Goal: Task Accomplishment & Management: Manage account settings

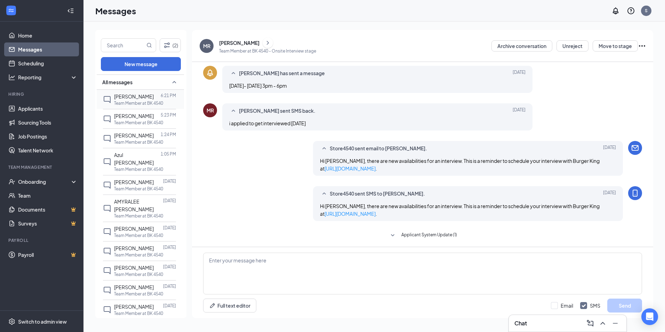
scroll to position [146, 0]
drag, startPoint x: 126, startPoint y: 99, endPoint x: 136, endPoint y: 100, distance: 10.1
click at [127, 98] on span "Kalef Bermudez" at bounding box center [134, 96] width 40 height 6
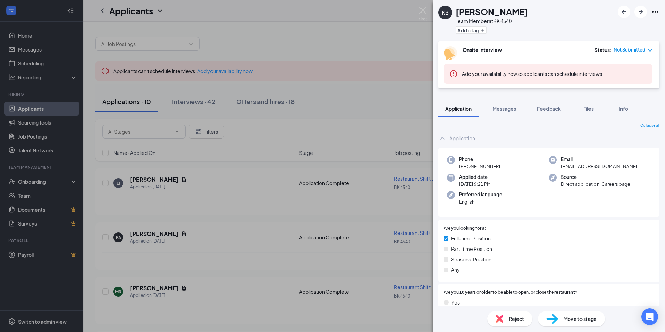
click at [658, 9] on icon "Ellipses" at bounding box center [655, 12] width 8 height 8
click at [573, 320] on span "Move to stage" at bounding box center [580, 319] width 33 height 8
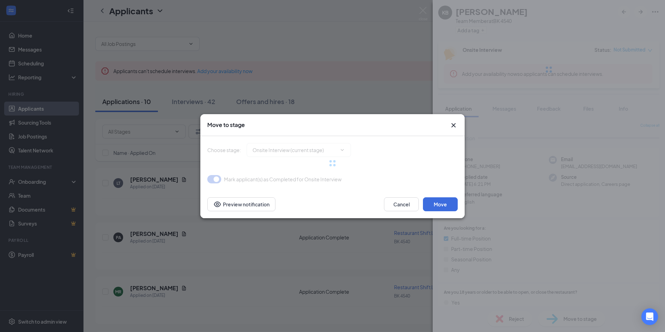
type input "Offer Letter (next stage)"
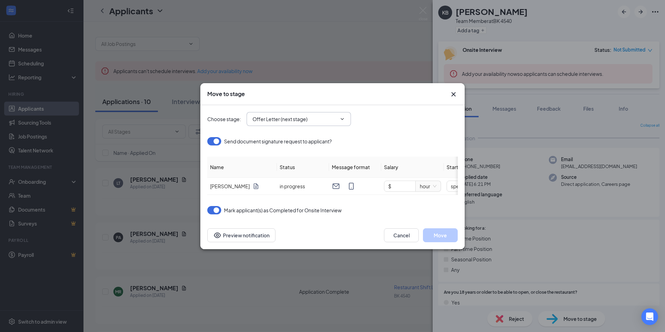
click at [343, 120] on span "Offer Letter (next stage)" at bounding box center [299, 119] width 104 height 14
click at [342, 116] on icon "ChevronDown" at bounding box center [343, 119] width 6 height 6
click at [372, 116] on div "Choose stage : Offer Letter (next stage)" at bounding box center [332, 119] width 251 height 14
click at [343, 116] on icon "ChevronDown" at bounding box center [343, 119] width 6 height 6
click at [402, 129] on div "Choose stage : Offer Letter (next stage)" at bounding box center [332, 119] width 251 height 28
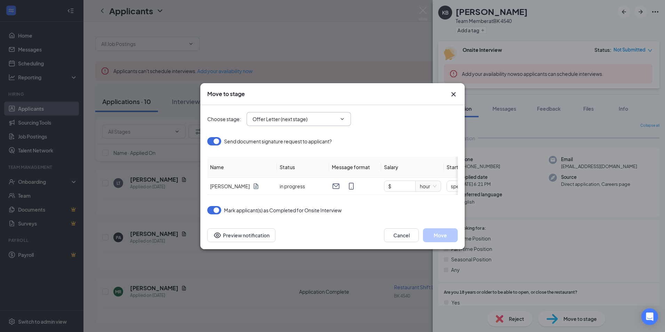
click at [337, 114] on span "Offer Letter (next stage)" at bounding box center [299, 119] width 104 height 14
click at [407, 184] on input "$" at bounding box center [399, 186] width 31 height 10
click at [427, 181] on span "hour" at bounding box center [428, 186] width 17 height 10
click at [405, 181] on input "$ 0" at bounding box center [399, 186] width 31 height 10
click at [414, 182] on span "up" at bounding box center [412, 184] width 4 height 4
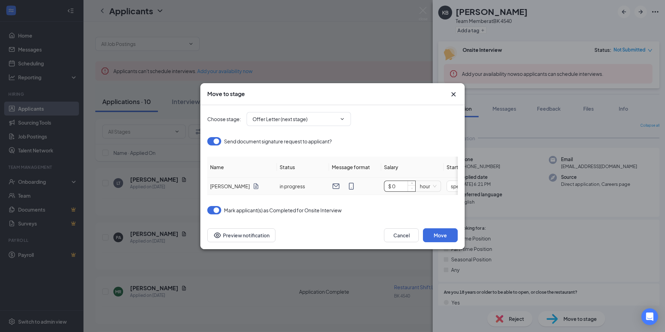
click at [411, 187] on icon "down" at bounding box center [412, 188] width 2 height 2
click at [398, 198] on div "Choose stage : Offer Letter (next stage) Send document signature request to app…" at bounding box center [332, 159] width 251 height 109
click at [408, 207] on div "Choose stage : Offer Letter (next stage) Send document signature request to app…" at bounding box center [332, 159] width 251 height 109
drag, startPoint x: 404, startPoint y: 183, endPoint x: 420, endPoint y: 199, distance: 22.7
click at [405, 182] on input "$ 0" at bounding box center [399, 186] width 31 height 10
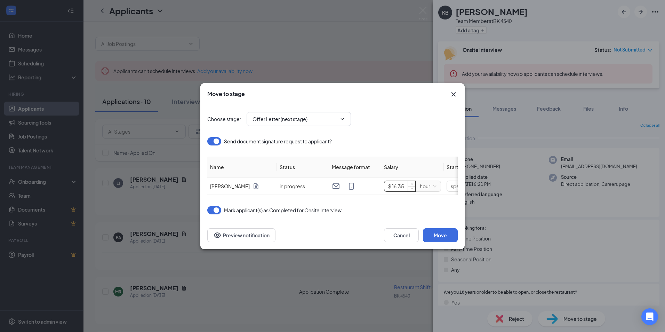
type input "$ 16.35"
click at [426, 205] on div "Choose stage : Offer Letter (next stage) Send document signature request to app…" at bounding box center [332, 159] width 251 height 109
click at [362, 184] on div "specific_date" at bounding box center [341, 186] width 46 height 11
click at [358, 182] on span "specific_date" at bounding box center [341, 186] width 38 height 10
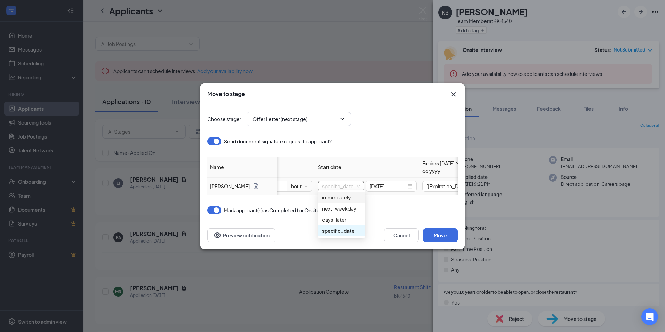
click at [350, 197] on div "immediately" at bounding box center [341, 197] width 39 height 8
click at [360, 182] on span "immediately" at bounding box center [342, 186] width 40 height 10
click at [345, 211] on div "next_weekday" at bounding box center [342, 209] width 40 height 8
click at [362, 182] on span "next_weekday" at bounding box center [342, 186] width 40 height 10
click at [338, 221] on div "days_later" at bounding box center [342, 220] width 40 height 8
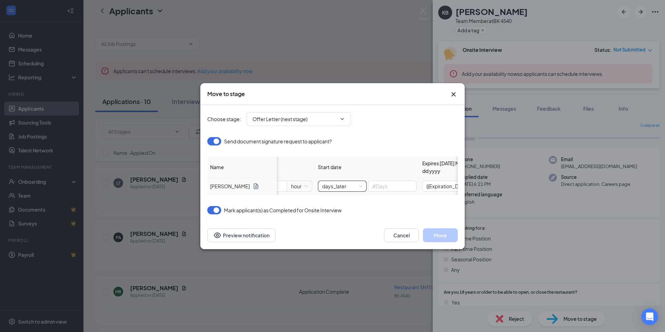
click at [359, 182] on span "days_later" at bounding box center [342, 186] width 40 height 10
click at [333, 228] on div "specific_date" at bounding box center [342, 231] width 40 height 8
click at [379, 184] on input "Sep 15, 2025" at bounding box center [388, 186] width 37 height 8
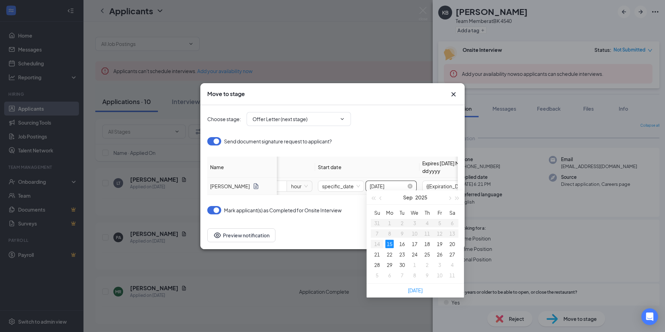
click at [387, 184] on input "Sep 15, 2025" at bounding box center [388, 186] width 37 height 8
type input "Sep 16, 2025"
click at [405, 241] on div "16" at bounding box center [402, 244] width 8 height 8
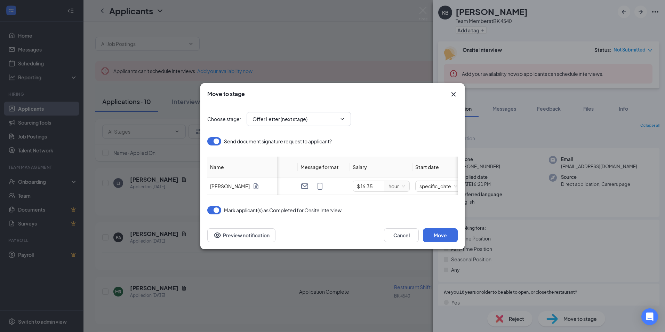
scroll to position [0, 0]
click at [246, 242] on button "Preview notification" at bounding box center [241, 235] width 68 height 14
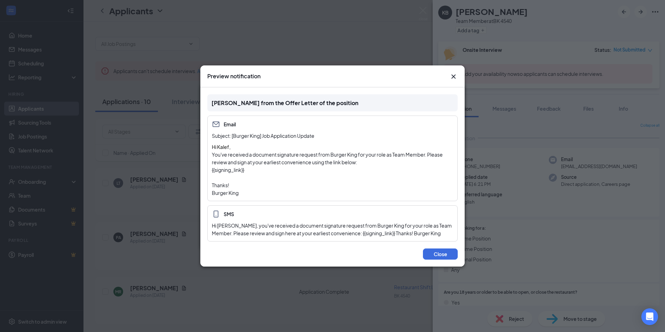
drag, startPoint x: 453, startPoint y: 69, endPoint x: 453, endPoint y: 75, distance: 5.6
click at [453, 75] on div "Preview notification Kalef Bermudez from the Offer Letter of the position Email…" at bounding box center [332, 165] width 264 height 201
drag, startPoint x: 453, startPoint y: 75, endPoint x: 452, endPoint y: 80, distance: 5.2
click at [452, 79] on icon "Cross" at bounding box center [454, 76] width 8 height 8
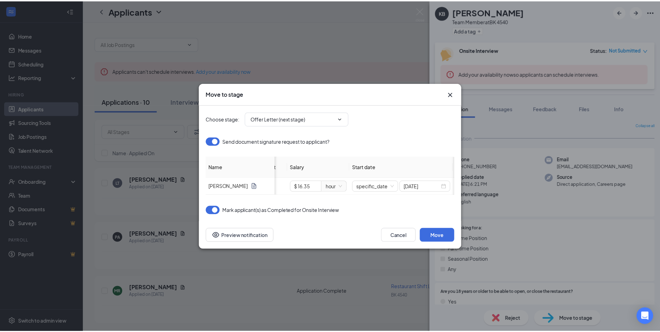
scroll to position [0, 146]
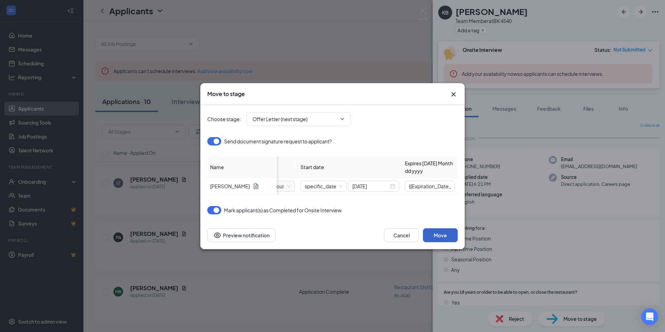
drag, startPoint x: 443, startPoint y: 238, endPoint x: 400, endPoint y: 237, distance: 42.8
click at [443, 239] on button "Move" at bounding box center [440, 235] width 35 height 14
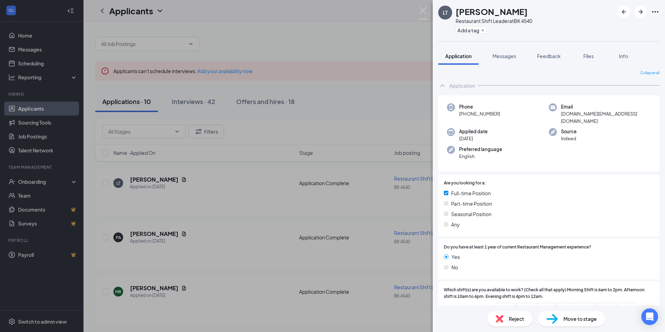
click at [386, 40] on div "LT Liberty Tanksley Restaurant Shift Leader at BK 4540 Add a tag Application Me…" at bounding box center [332, 166] width 665 height 332
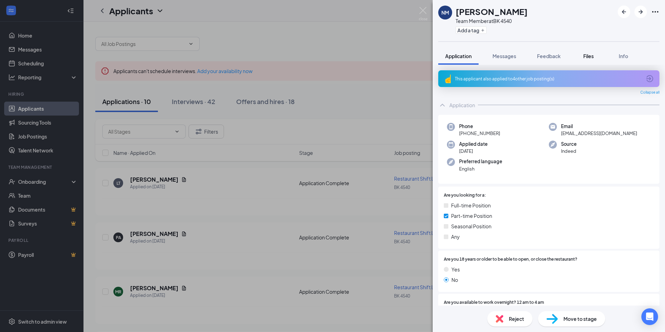
click at [585, 54] on span "Files" at bounding box center [589, 56] width 10 height 6
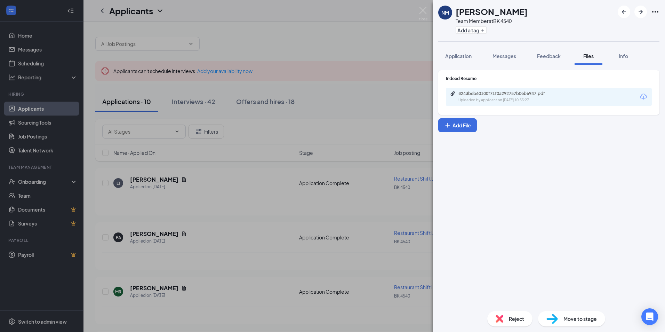
click at [567, 93] on div "8243beb60100f71f0a292757b0eb6947.pdf Uploaded by applicant on Jul 30, 2025 at 1…" at bounding box center [549, 97] width 206 height 18
click at [468, 90] on div "8243beb60100f71f0a292757b0eb6947.pdf Uploaded by applicant on Jul 30, 2025 at 1…" at bounding box center [549, 97] width 206 height 18
click at [468, 91] on div "8243beb60100f71f0a292757b0eb6947.pdf Uploaded by applicant on Jul 30, 2025 at 1…" at bounding box center [549, 97] width 206 height 18
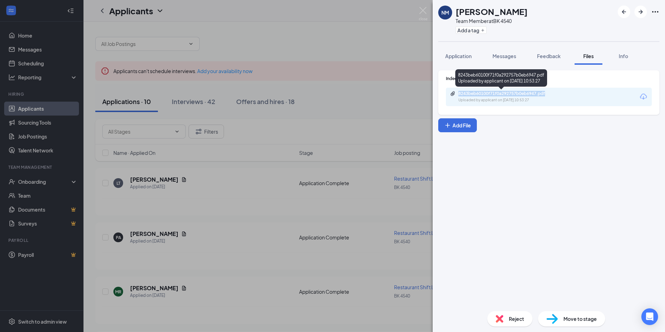
drag, startPoint x: 468, startPoint y: 91, endPoint x: 466, endPoint y: 96, distance: 5.1
click at [466, 96] on div "8243beb60100f71f0a292757b0eb6947.pdf" at bounding box center [507, 94] width 97 height 6
click at [550, 62] on button "Feedback" at bounding box center [549, 55] width 38 height 17
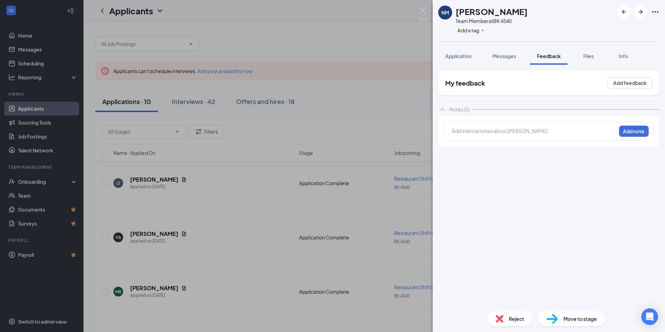
click at [504, 58] on span "Messages" at bounding box center [505, 56] width 24 height 6
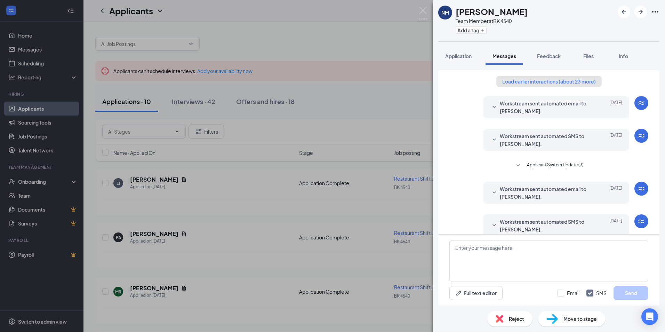
click at [565, 83] on button "Load earlier interactions (about 23 more)" at bounding box center [549, 81] width 105 height 11
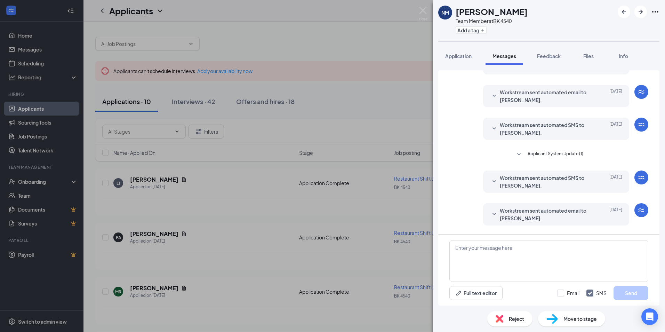
scroll to position [70, 0]
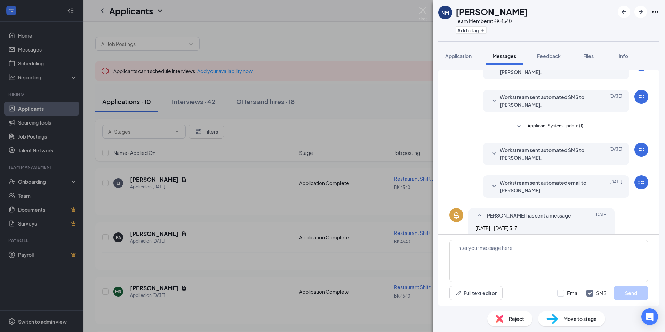
click at [553, 125] on span "Applicant System Update (1)" at bounding box center [556, 126] width 56 height 8
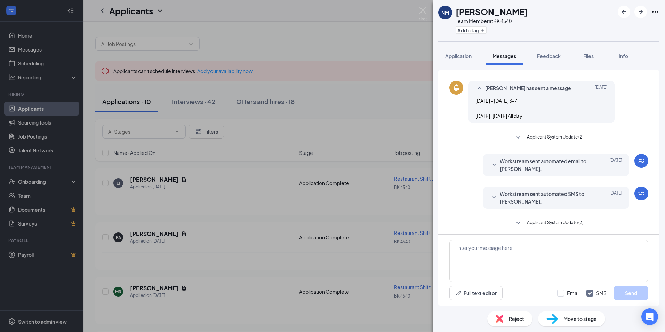
scroll to position [209, 0]
click at [541, 142] on span "Applicant System Update (2)" at bounding box center [555, 139] width 57 height 8
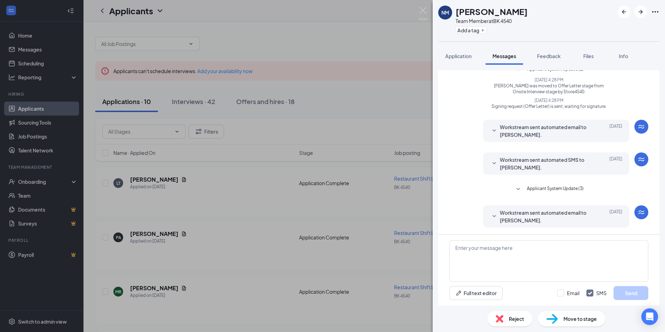
scroll to position [278, 0]
click at [534, 189] on span "Applicant System Update (3)" at bounding box center [555, 189] width 57 height 8
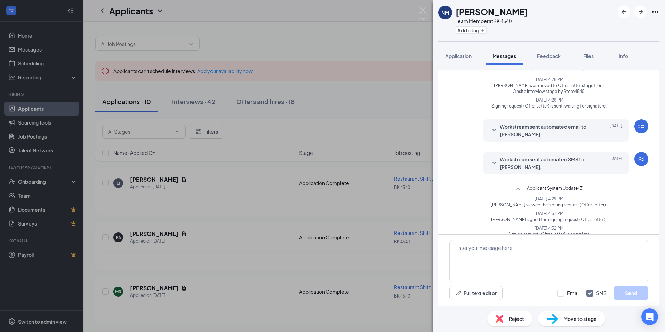
click at [490, 160] on icon "SmallChevronDown" at bounding box center [494, 163] width 8 height 8
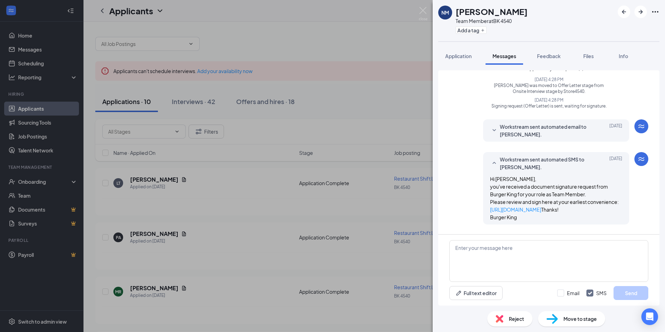
click at [490, 131] on icon "SmallChevronDown" at bounding box center [494, 130] width 8 height 8
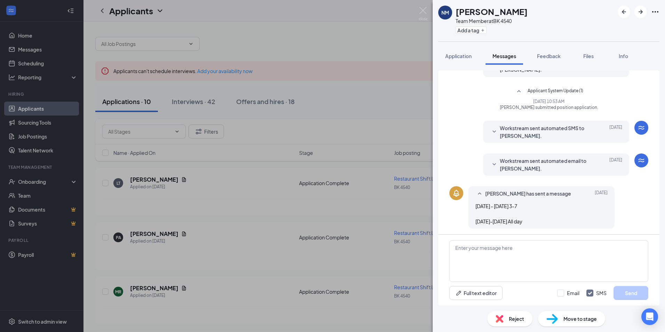
scroll to position [104, 0]
click at [490, 132] on icon "SmallChevronDown" at bounding box center [494, 132] width 8 height 8
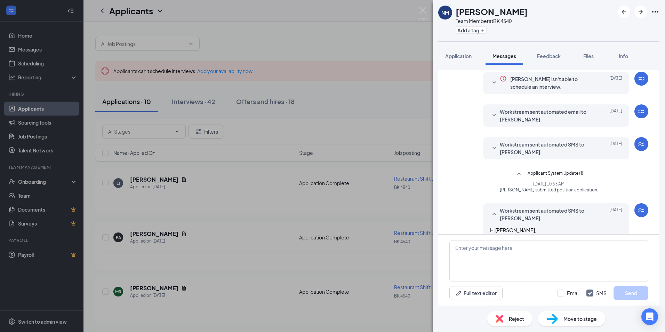
scroll to position [0, 0]
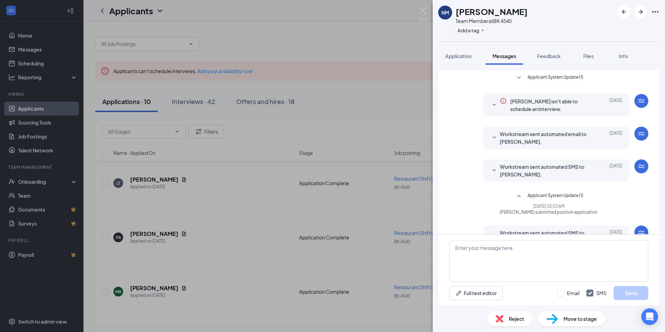
click at [490, 108] on icon "SmallChevronDown" at bounding box center [494, 105] width 8 height 8
click at [490, 105] on icon "SmallChevronDown" at bounding box center [494, 105] width 8 height 8
click at [493, 104] on icon "SmallChevronDown" at bounding box center [494, 105] width 3 height 2
click at [490, 142] on icon "SmallChevronDown" at bounding box center [494, 138] width 8 height 8
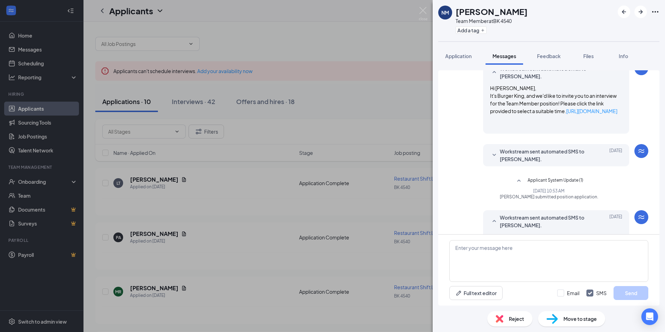
scroll to position [70, 0]
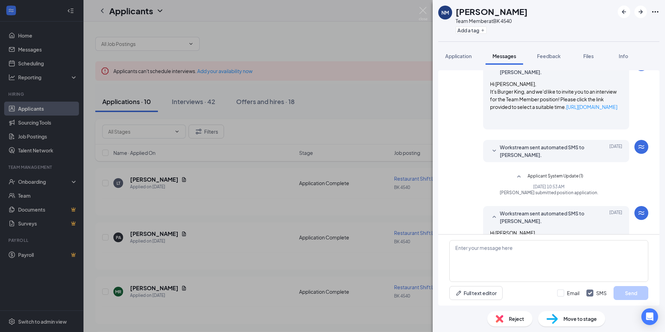
click at [492, 155] on icon "SmallChevronDown" at bounding box center [494, 151] width 8 height 8
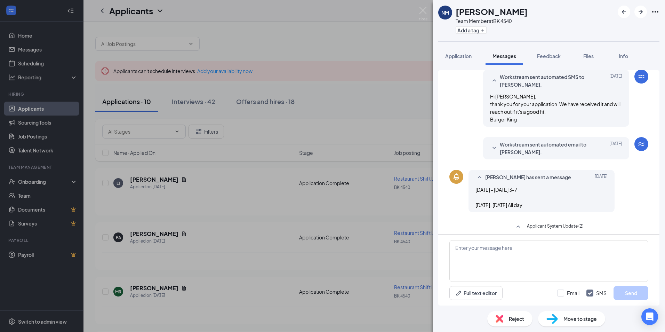
scroll to position [244, 0]
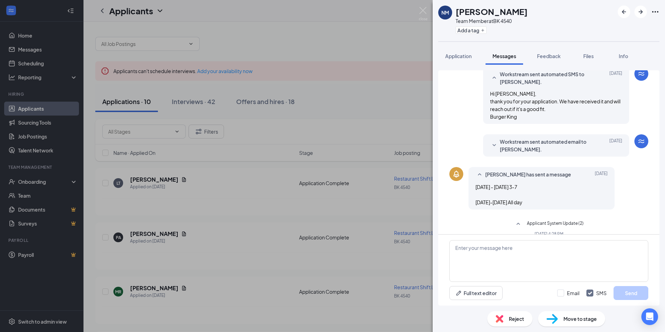
click at [484, 155] on div "Workstream sent automated email to Natasia McNeill. Jul 30 Hi Natasia McNeill, …" at bounding box center [556, 145] width 146 height 22
click at [492, 150] on icon "SmallChevronDown" at bounding box center [494, 145] width 8 height 8
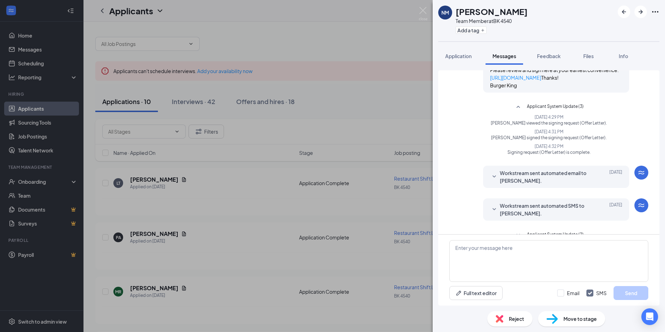
scroll to position [661, 0]
click at [494, 184] on div "Workstream sent automated email to Natasia McNeill. Aug 5" at bounding box center [556, 176] width 132 height 15
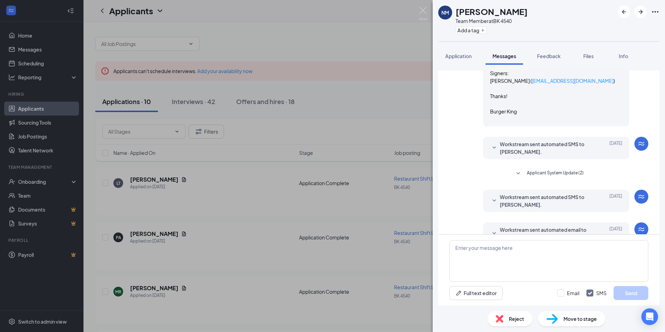
scroll to position [835, 0]
click at [491, 151] on icon "SmallChevronDown" at bounding box center [494, 146] width 8 height 8
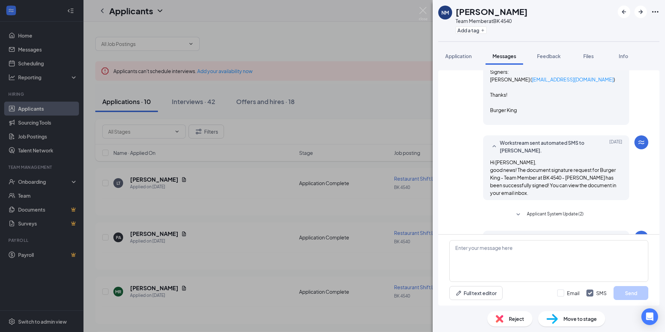
scroll to position [870, 0]
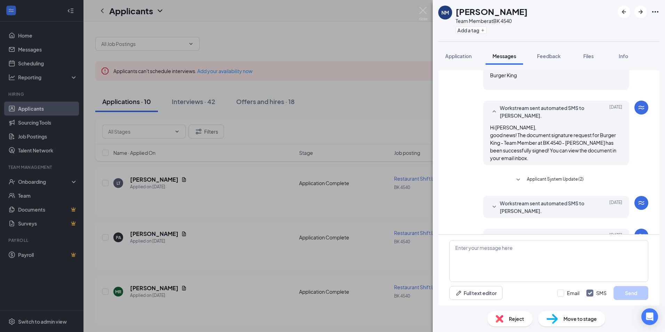
click at [514, 184] on icon "SmallChevronDown" at bounding box center [518, 180] width 8 height 8
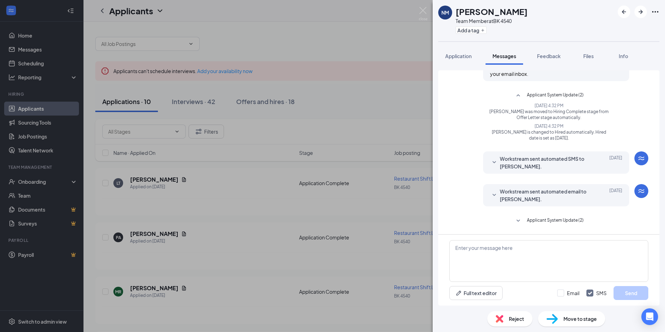
scroll to position [974, 0]
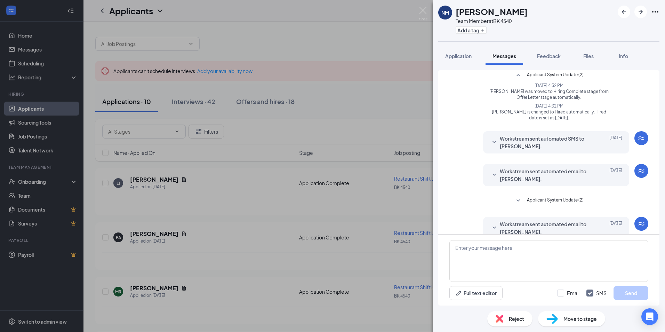
click at [490, 146] on icon "SmallChevronDown" at bounding box center [494, 142] width 8 height 8
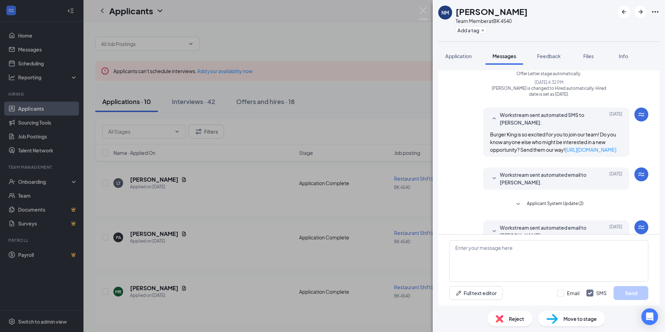
scroll to position [1009, 0]
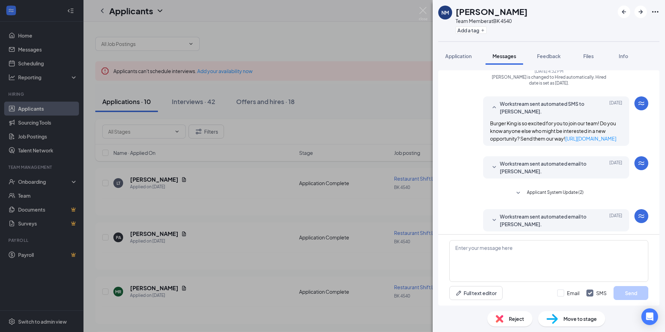
click at [483, 179] on div "Workstream sent automated email to Natasia McNeill. Aug 5 Burger King is so exc…" at bounding box center [556, 167] width 146 height 22
click at [484, 179] on div "Workstream sent automated email to Natasia McNeill. Aug 5 Burger King is so exc…" at bounding box center [556, 167] width 146 height 22
click at [491, 172] on icon "SmallChevronDown" at bounding box center [494, 167] width 8 height 8
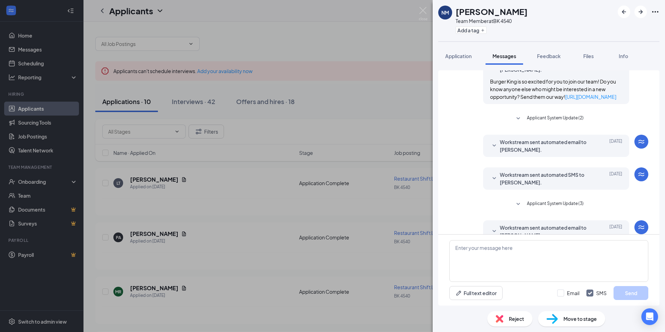
scroll to position [1113, 0]
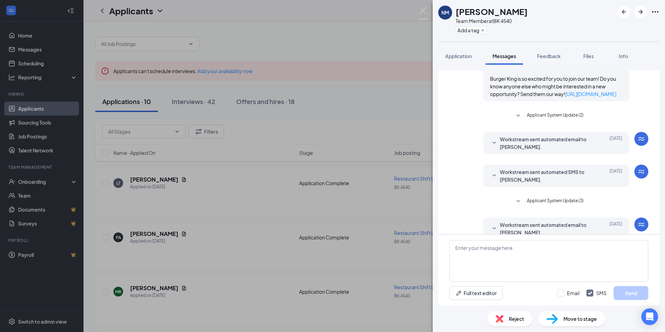
click at [492, 147] on icon "SmallChevronDown" at bounding box center [494, 143] width 8 height 8
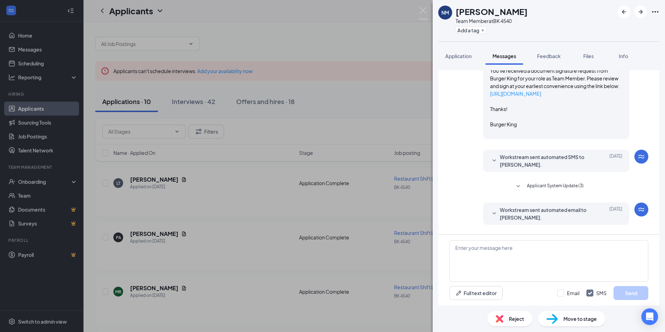
scroll to position [1183, 0]
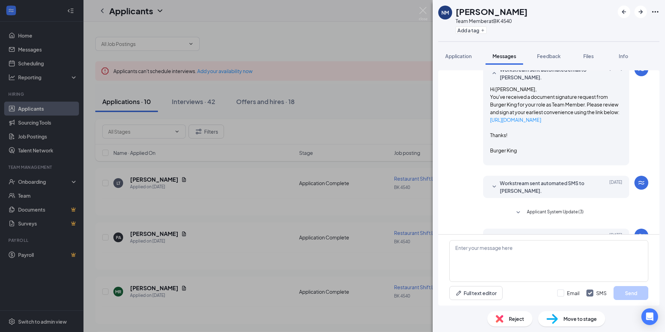
click at [490, 191] on icon "SmallChevronDown" at bounding box center [494, 187] width 8 height 8
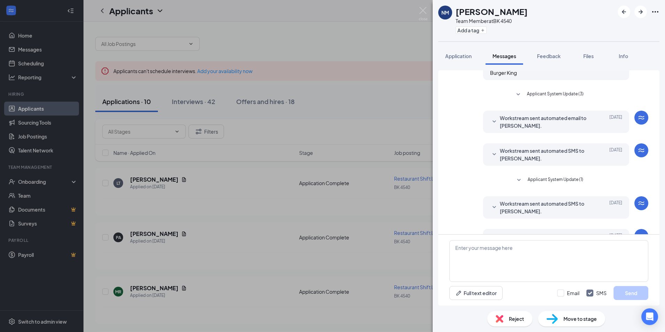
scroll to position [1357, 0]
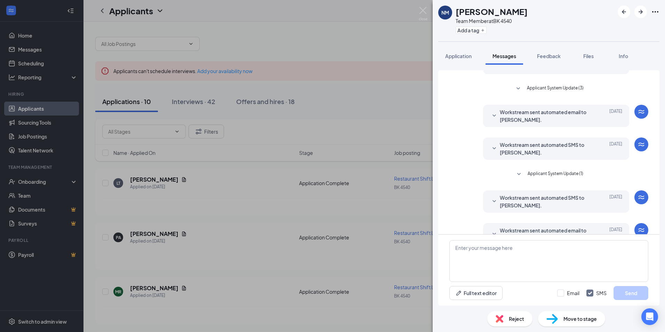
click at [490, 120] on icon "SmallChevronDown" at bounding box center [494, 116] width 8 height 8
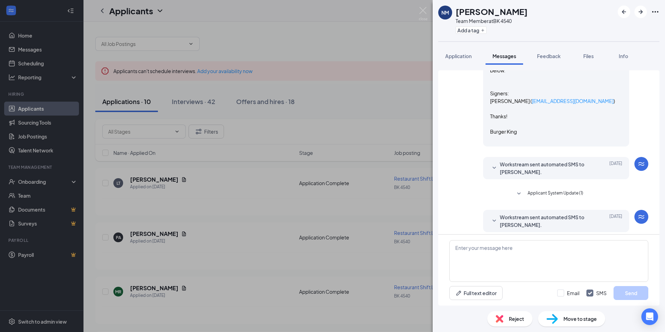
scroll to position [1496, 0]
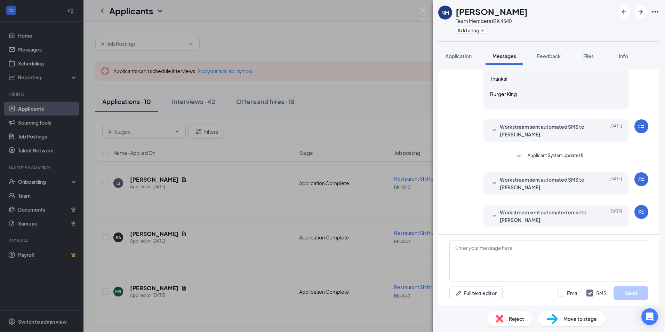
click at [493, 131] on icon "SmallChevronDown" at bounding box center [494, 130] width 3 height 2
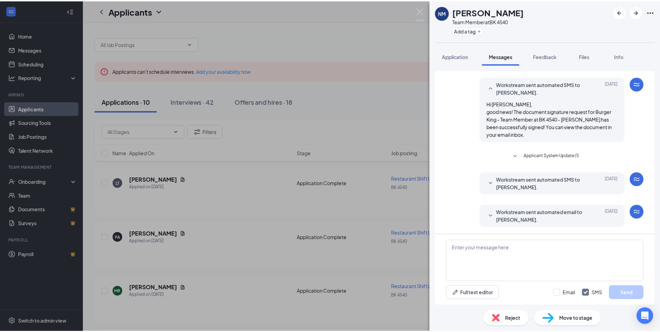
scroll to position [1566, 0]
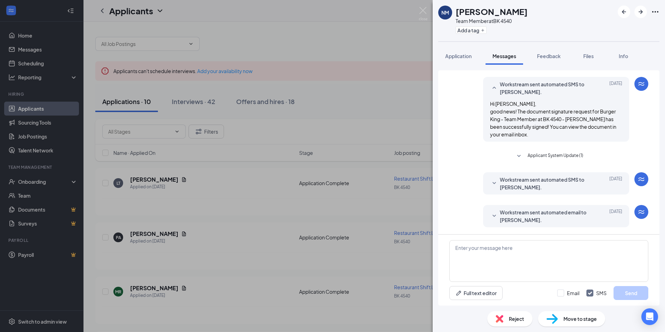
click at [260, 187] on div "NM Natasia McNeill Team Member at BK 4540 Add a tag Application Messages Feedba…" at bounding box center [332, 166] width 665 height 332
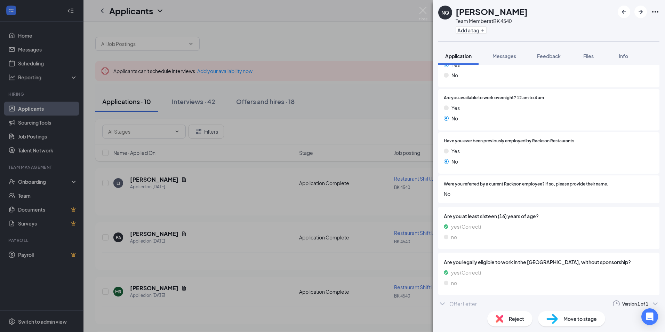
scroll to position [190, 0]
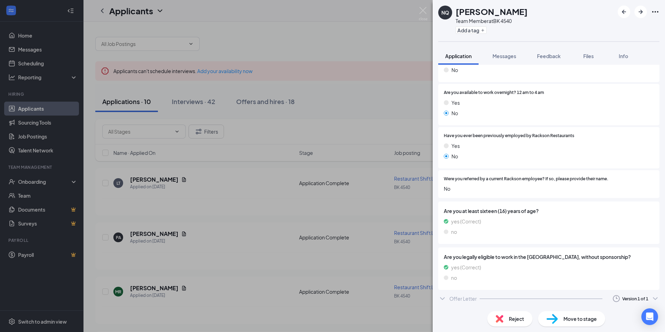
click at [440, 299] on icon "ChevronDown" at bounding box center [442, 298] width 8 height 8
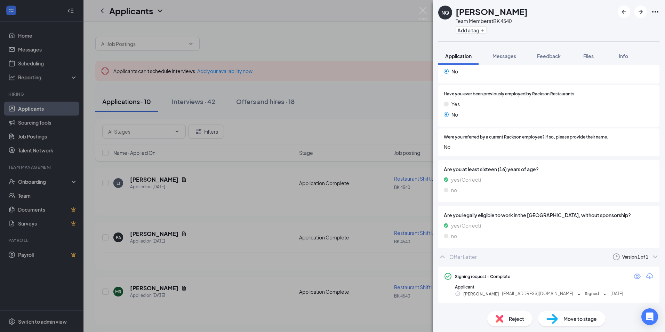
scroll to position [232, 0]
click at [634, 275] on icon "Eye" at bounding box center [637, 276] width 7 height 6
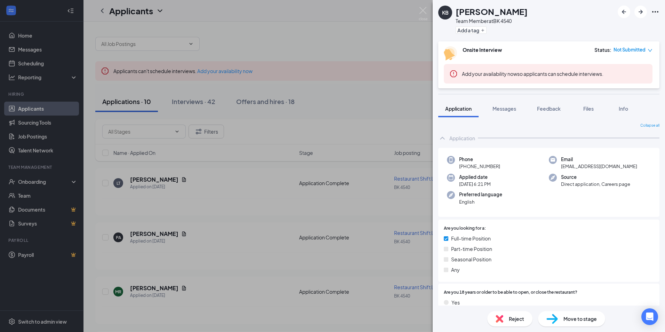
click at [569, 320] on span "Move to stage" at bounding box center [580, 319] width 33 height 8
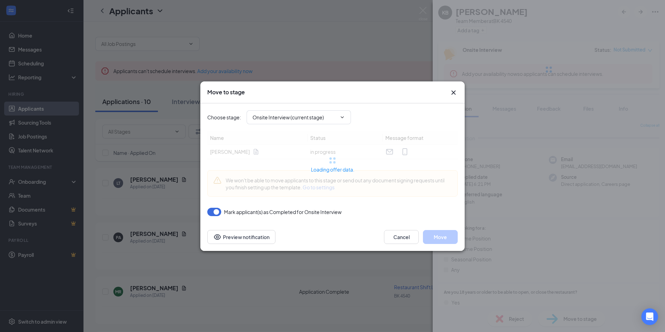
type input "Offer Letter (next stage)"
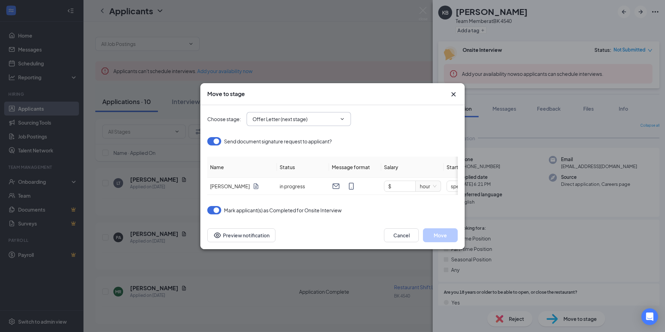
click at [344, 118] on icon "ChevronDown" at bounding box center [343, 119] width 6 height 6
click at [405, 187] on input "$" at bounding box center [399, 186] width 31 height 10
type input "$ 16.35"
click at [410, 214] on div "Mark applicant(s) as Completed for Onsite Interview" at bounding box center [332, 210] width 251 height 8
click at [451, 94] on icon "Cross" at bounding box center [454, 94] width 8 height 8
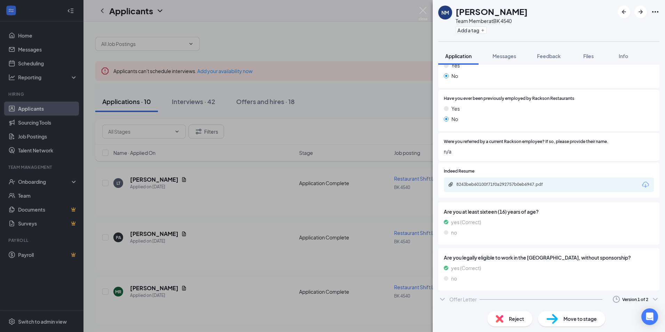
scroll to position [248, 0]
click at [444, 299] on icon "ChevronDown" at bounding box center [442, 298] width 8 height 8
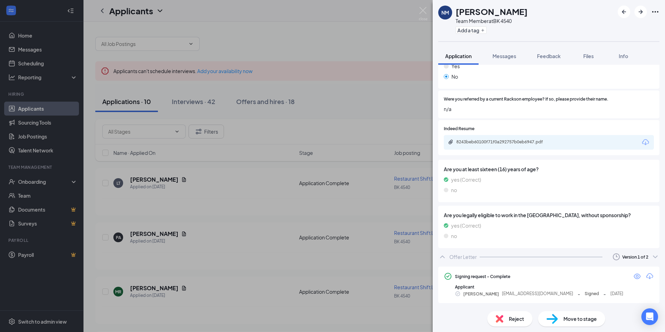
scroll to position [290, 0]
click at [633, 275] on icon "Eye" at bounding box center [637, 276] width 8 height 8
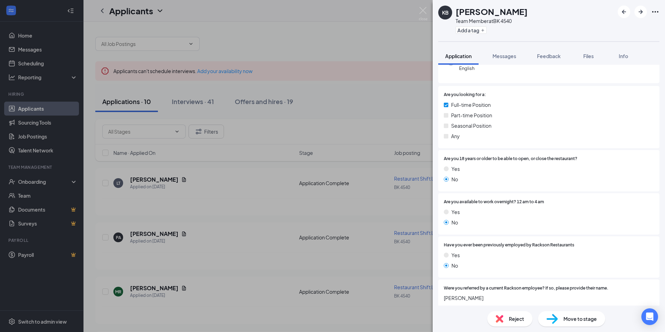
scroll to position [190, 0]
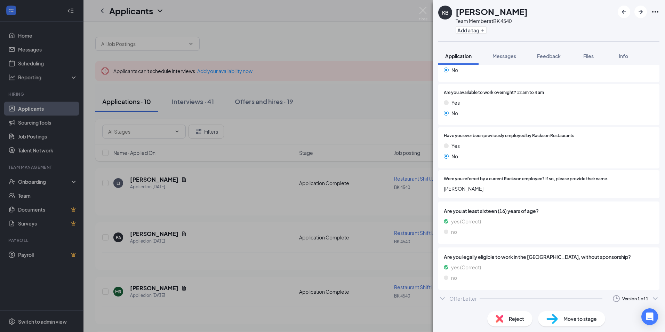
click at [442, 298] on icon "ChevronDown" at bounding box center [442, 298] width 8 height 8
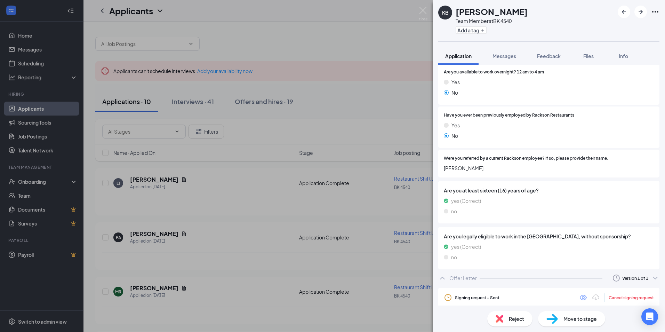
scroll to position [232, 0]
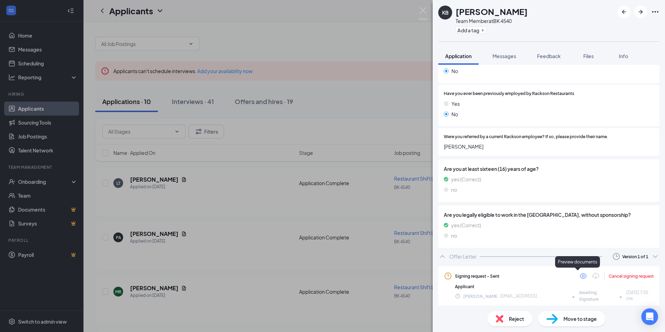
click at [579, 279] on icon "Eye" at bounding box center [583, 276] width 8 height 8
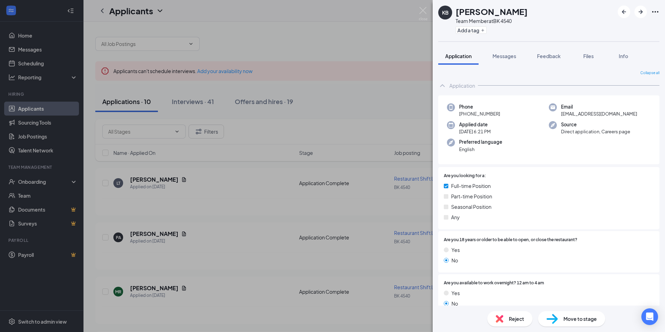
click at [283, 61] on div "KB [PERSON_NAME] Team Member at BK 4540 Add a tag Application Messages Feedback…" at bounding box center [332, 166] width 665 height 332
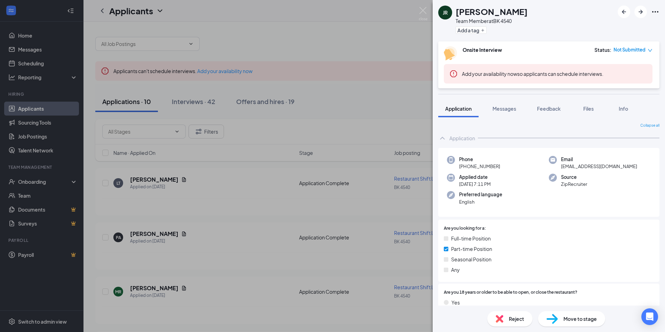
click at [381, 141] on div "JR jamyalis rivera Team Member at BK 4540 Add a tag Onsite Interview Status : N…" at bounding box center [332, 166] width 665 height 332
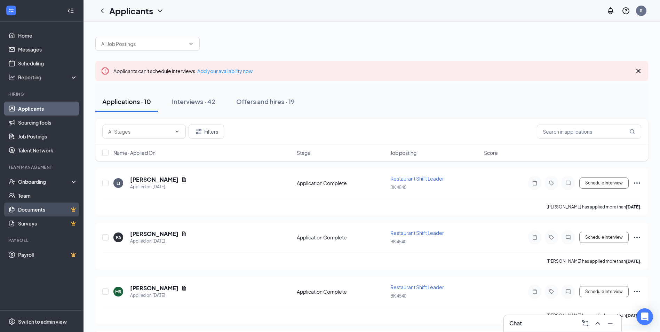
click at [40, 209] on link "Documents" at bounding box center [48, 210] width 60 height 14
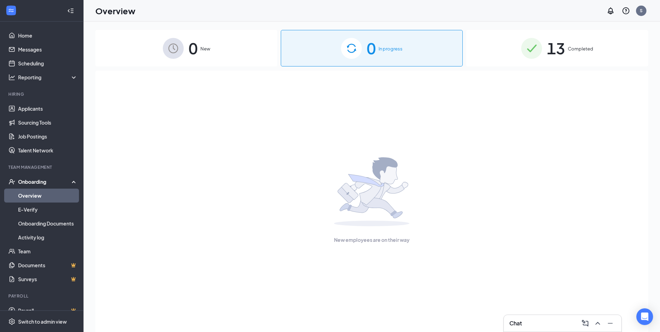
click at [192, 43] on span "0" at bounding box center [193, 48] width 9 height 24
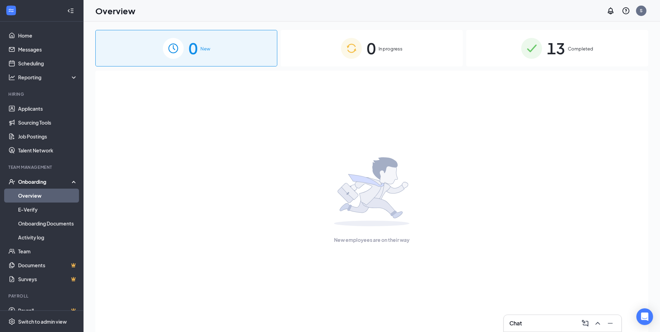
click at [373, 61] on div "0 In progress" at bounding box center [372, 48] width 182 height 37
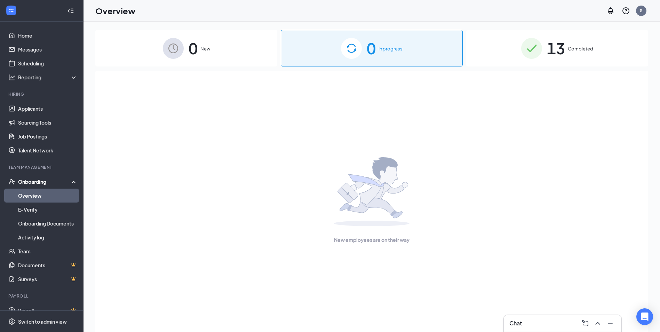
click at [590, 48] on span "Completed" at bounding box center [580, 48] width 25 height 7
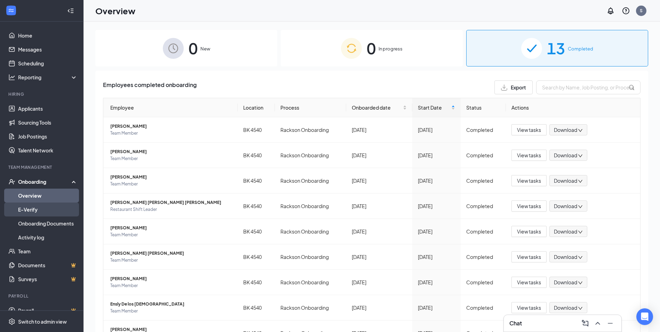
click at [30, 208] on link "E-Verify" at bounding box center [48, 210] width 60 height 14
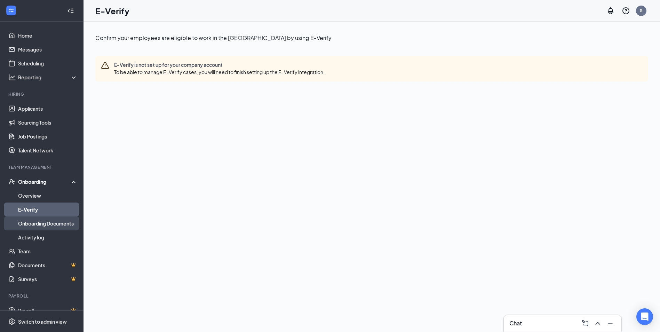
click at [30, 222] on link "Onboarding Documents" at bounding box center [48, 223] width 60 height 14
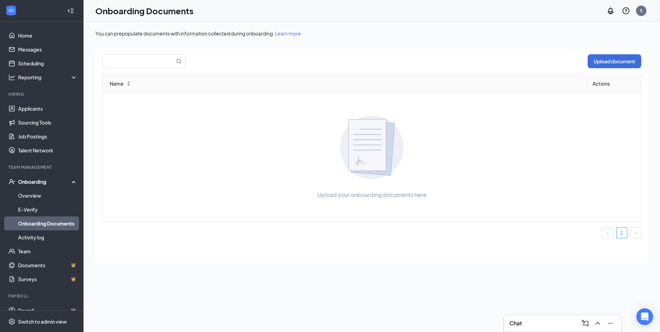
click at [30, 230] on link "Onboarding Documents" at bounding box center [48, 223] width 60 height 14
click at [30, 237] on link "Activity log" at bounding box center [48, 237] width 60 height 14
